Goal: Information Seeking & Learning: Learn about a topic

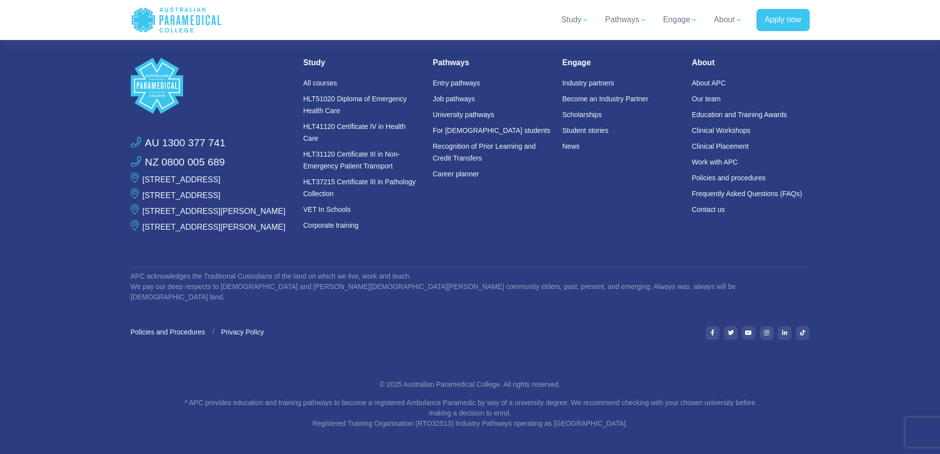
scroll to position [2748, 0]
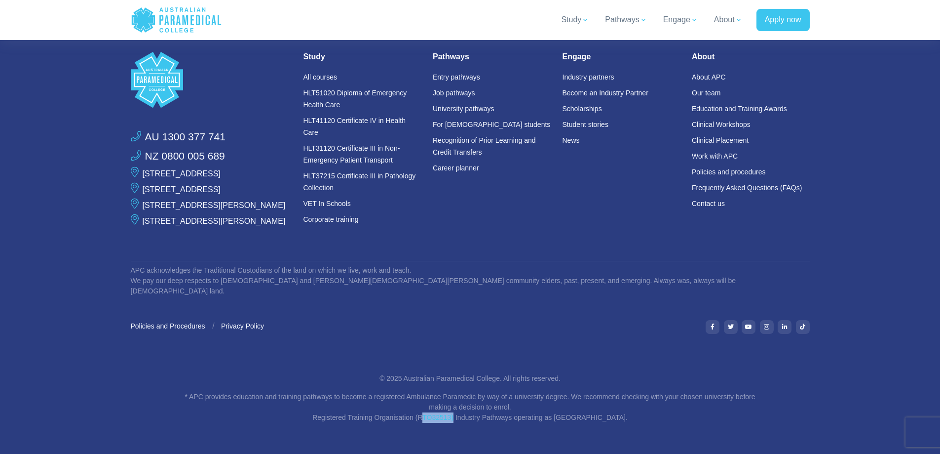
drag, startPoint x: 439, startPoint y: 416, endPoint x: 412, endPoint y: 409, distance: 27.5
click at [408, 411] on p "* APC provides education and training pathways to become a registered Ambulance…" at bounding box center [471, 406] width 578 height 31
click at [422, 419] on p "* APC provides education and training pathways to become a registered Ambulance…" at bounding box center [471, 406] width 578 height 31
drag, startPoint x: 410, startPoint y: 417, endPoint x: 438, endPoint y: 419, distance: 27.7
click at [411, 417] on p "* APC provides education and training pathways to become a registered Ambulance…" at bounding box center [471, 406] width 578 height 31
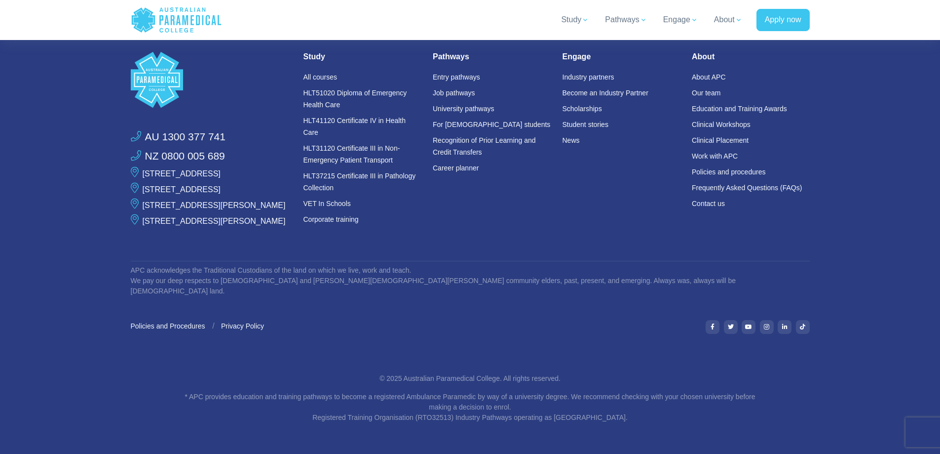
click at [396, 395] on p "* APC provides education and training pathways to become a registered Ambulance…" at bounding box center [471, 406] width 578 height 31
drag, startPoint x: 439, startPoint y: 419, endPoint x: 407, endPoint y: 416, distance: 32.7
click at [407, 416] on p "* APC provides education and training pathways to become a registered Ambulance…" at bounding box center [471, 406] width 578 height 31
copy p "RTO32513"
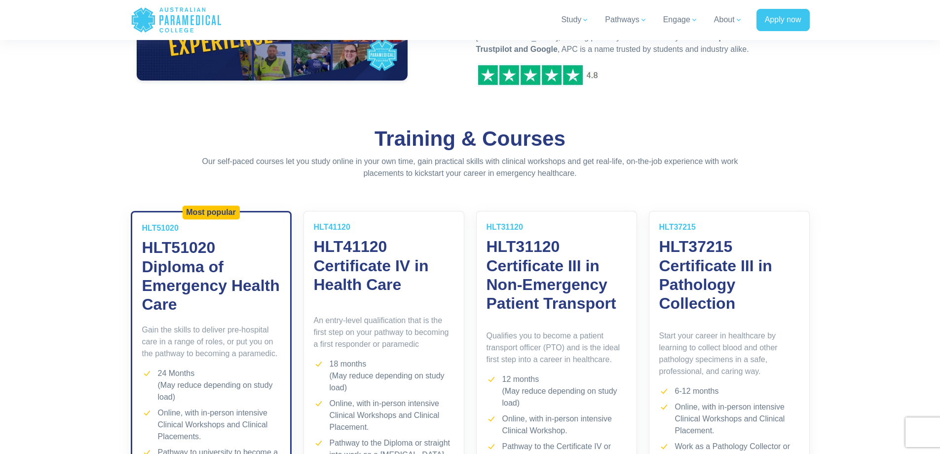
scroll to position [576, 0]
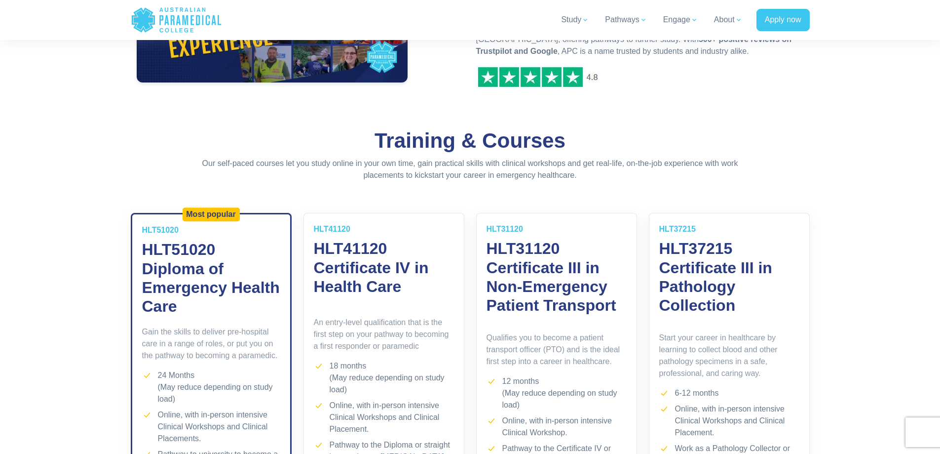
click at [212, 249] on h3 "HLT51020 Diploma of Emergency Health Care" at bounding box center [211, 278] width 138 height 76
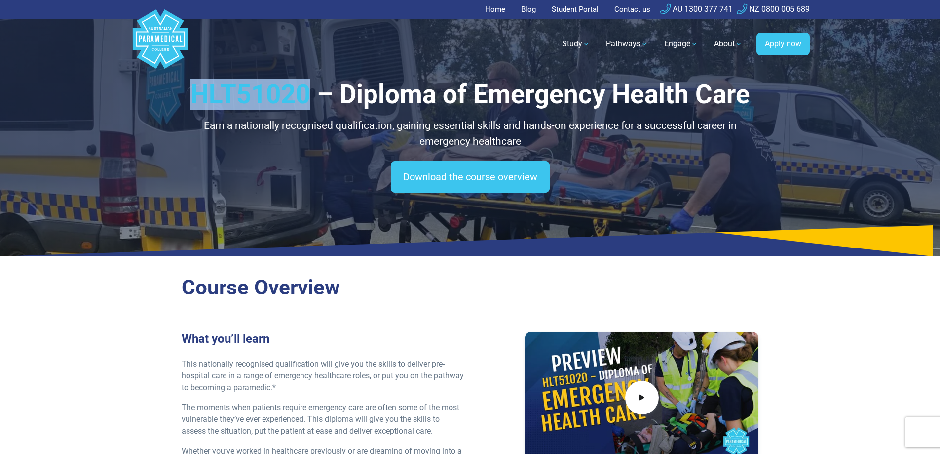
drag, startPoint x: 311, startPoint y: 95, endPoint x: 192, endPoint y: 93, distance: 119.0
click at [192, 93] on h1 "HLT51020 – Diploma of Emergency Health Care" at bounding box center [471, 94] width 578 height 31
copy h1 "HLT51020"
